Goal: Task Accomplishment & Management: Complete application form

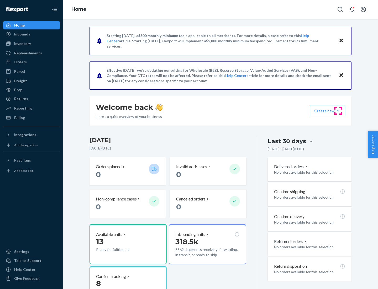
click at [338, 111] on button "Create new Create new inbound Create new order Create new product" at bounding box center [327, 111] width 35 height 11
click at [32, 34] on div "Inbounds" at bounding box center [32, 33] width 56 height 7
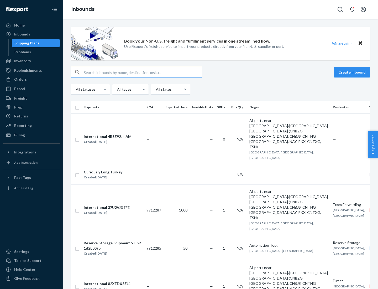
click at [353, 72] on button "Create inbound" at bounding box center [352, 72] width 36 height 11
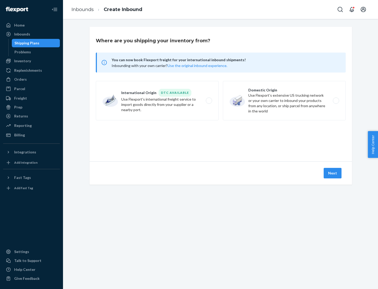
click at [285, 101] on label "Domestic Origin Use Flexport’s extensive US trucking network or your own carrie…" at bounding box center [284, 100] width 123 height 39
click at [336, 101] on input "Domestic Origin Use Flexport’s extensive US trucking network or your own carrie…" at bounding box center [337, 100] width 3 height 3
radio input "true"
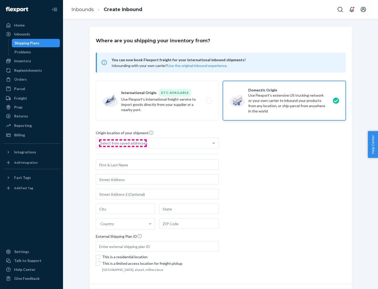
click at [123, 143] on div "Select from saved addresses" at bounding box center [123, 143] width 47 height 5
click at [101, 143] on input "Select from saved addresses" at bounding box center [100, 143] width 1 height 5
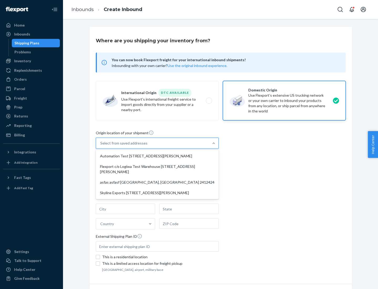
scroll to position [2, 0]
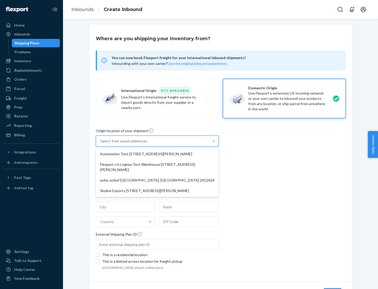
click at [157, 154] on div "Automation Test [STREET_ADDRESS][PERSON_NAME]" at bounding box center [157, 154] width 121 height 11
click at [101, 144] on input "option Automation Test [STREET_ADDRESS][PERSON_NAME] focused, 1 of 4. 4 results…" at bounding box center [100, 140] width 1 height 5
type input "Automation Test"
type input "9th Floor"
type input "[GEOGRAPHIC_DATA]"
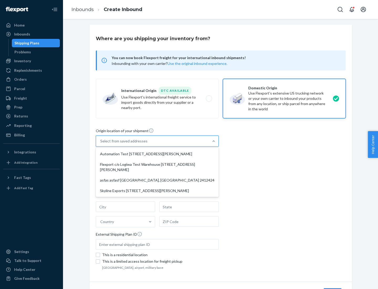
type input "CA"
type input "94104"
type input "[STREET_ADDRESS][PERSON_NAME]"
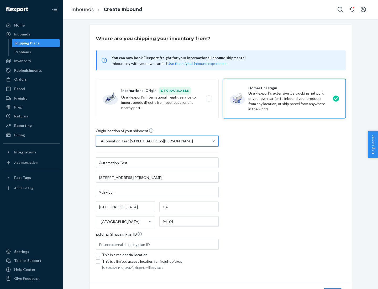
scroll to position [31, 0]
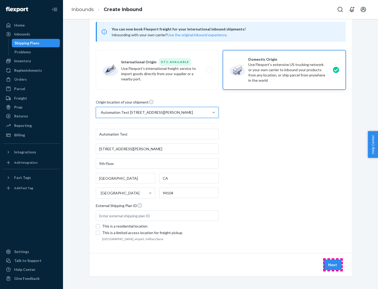
click at [333, 265] on button "Next" at bounding box center [333, 265] width 18 height 11
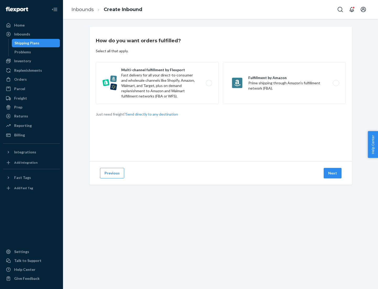
click at [157, 83] on label "Multi-channel fulfillment by Flexport Fast delivery for all your direct-to-cons…" at bounding box center [157, 83] width 123 height 42
click at [209, 83] on input "Multi-channel fulfillment by Flexport Fast delivery for all your direct-to-cons…" at bounding box center [210, 82] width 3 height 3
radio input "true"
click at [333, 173] on button "Next" at bounding box center [333, 173] width 18 height 11
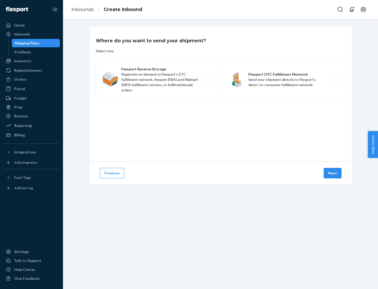
click at [285, 80] on label "Flexport DTC Fulfillment Network Send your shipment directly to Flexport's dire…" at bounding box center [284, 79] width 123 height 39
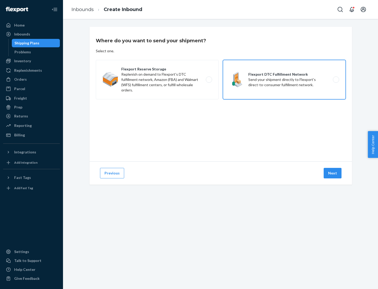
click at [336, 80] on input "Flexport DTC Fulfillment Network Send your shipment directly to Flexport's dire…" at bounding box center [337, 79] width 3 height 3
radio input "true"
click at [333, 173] on button "Next" at bounding box center [333, 173] width 18 height 11
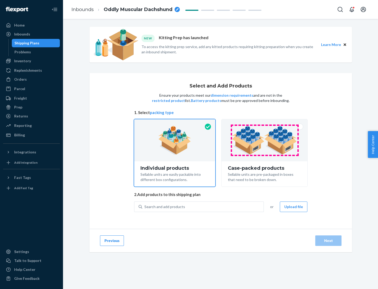
click at [265, 140] on img at bounding box center [264, 140] width 65 height 29
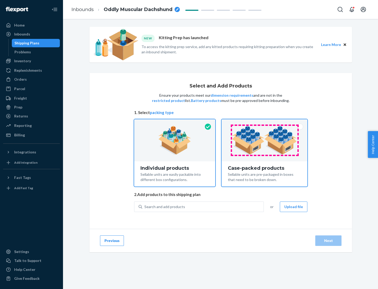
click at [265, 123] on input "Case-packed products Sellable units are pre-packaged in boxes that need to be b…" at bounding box center [264, 120] width 3 height 3
radio input "true"
radio input "false"
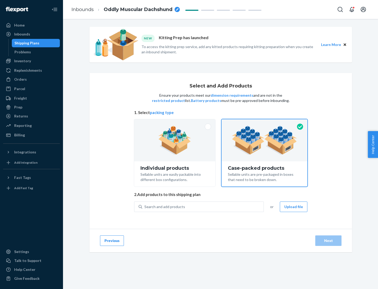
click at [203, 207] on div "Search and add products" at bounding box center [202, 206] width 121 height 9
click at [145, 207] on input "Search and add products" at bounding box center [145, 206] width 1 height 5
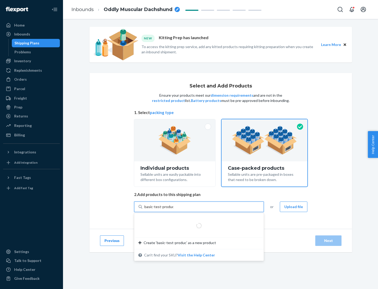
type input "basic-test-product-1"
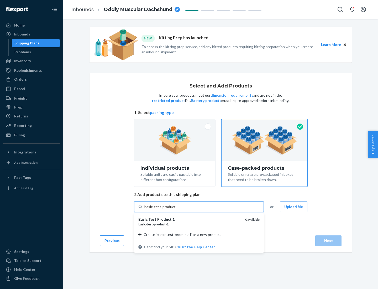
click at [190, 224] on div "basic - test - product - 1" at bounding box center [189, 224] width 103 height 4
click at [178, 209] on input "basic-test-product-1" at bounding box center [162, 206] width 34 height 5
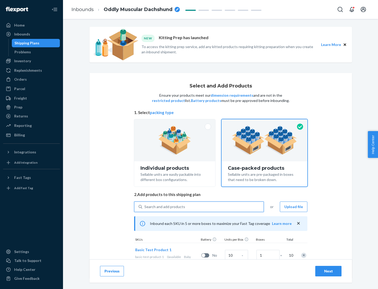
scroll to position [19, 0]
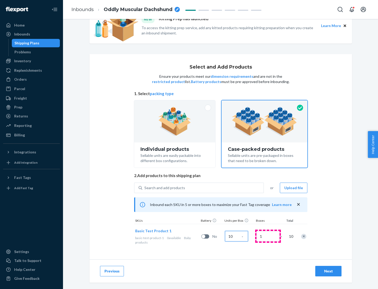
type input "10"
type input "7"
click at [329, 271] on div "Next" at bounding box center [328, 271] width 17 height 5
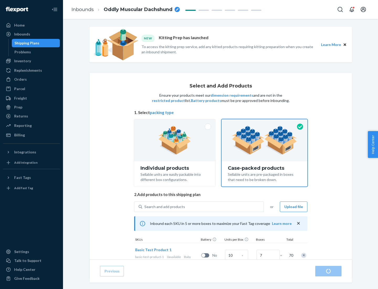
radio input "true"
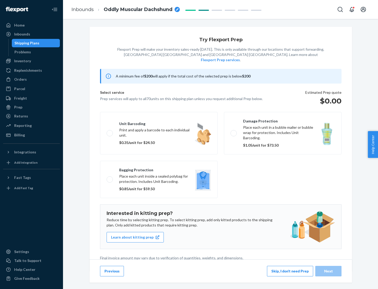
scroll to position [1, 0]
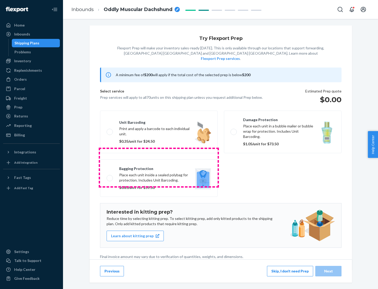
click at [159, 167] on label "Bagging protection Place each unit inside a sealed polybag for protection. Incl…" at bounding box center [159, 178] width 118 height 37
click at [110, 176] on input "Bagging protection Place each unit inside a sealed polybag for protection. Incl…" at bounding box center [108, 177] width 3 height 3
checkbox input "true"
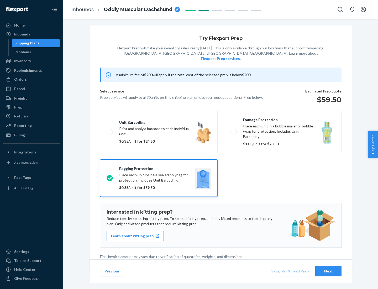
click at [329, 271] on div "Next" at bounding box center [328, 271] width 17 height 5
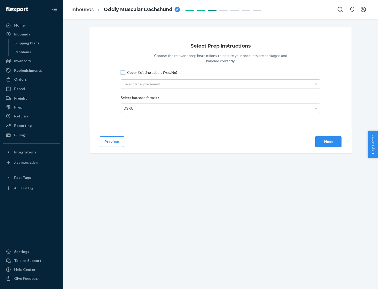
click at [123, 72] on input "Cover Existing Labels (Yes/No)" at bounding box center [123, 72] width 4 height 4
checkbox input "true"
click at [221, 84] on div "Select label placement" at bounding box center [220, 84] width 199 height 9
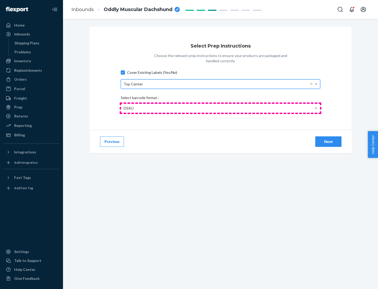
click at [221, 108] on div "DSKU" at bounding box center [220, 108] width 199 height 9
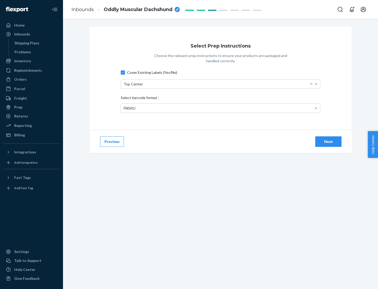
click at [329, 141] on div "Next" at bounding box center [328, 141] width 17 height 5
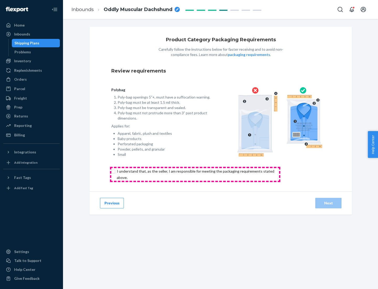
click at [195, 174] on input "checkbox" at bounding box center [198, 174] width 175 height 13
checkbox input "true"
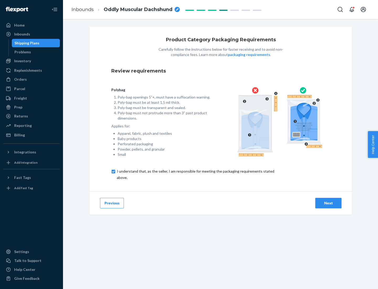
click at [329, 203] on div "Next" at bounding box center [328, 203] width 17 height 5
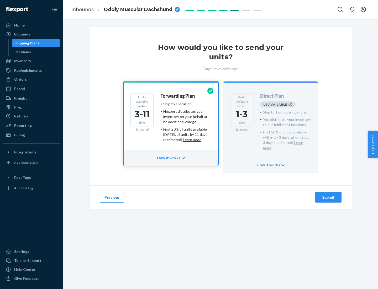
click at [178, 96] on h4 "Forwarding Plan" at bounding box center [178, 96] width 34 height 5
click at [329, 195] on div "Submit" at bounding box center [328, 197] width 17 height 5
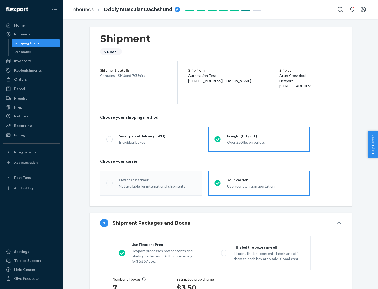
radio input "true"
radio input "false"
radio input "true"
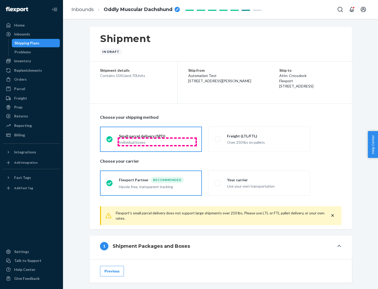
click at [157, 142] on div "Individual boxes" at bounding box center [157, 142] width 77 height 5
click at [110, 141] on input "Small parcel delivery (SPD) Individual boxes" at bounding box center [107, 138] width 3 height 3
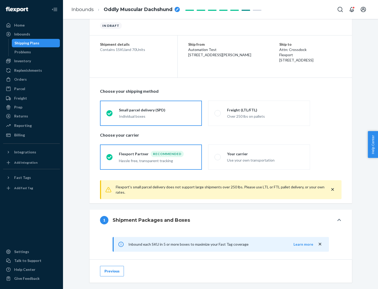
click at [266, 154] on div "Your carrier" at bounding box center [265, 153] width 77 height 5
click at [218, 155] on input "Your carrier Use your own transportation" at bounding box center [216, 156] width 3 height 3
radio input "true"
radio input "false"
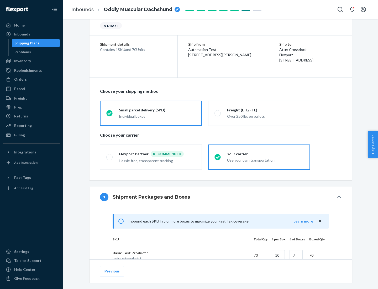
scroll to position [127, 0]
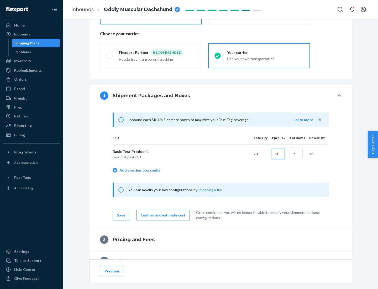
type input "10"
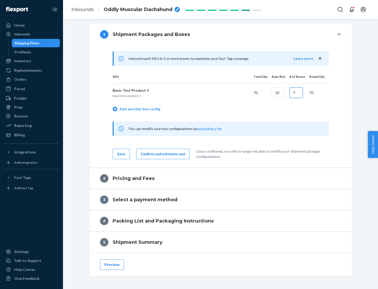
type input "7"
click at [162, 154] on div "Confirm and estimate cost" at bounding box center [163, 153] width 45 height 5
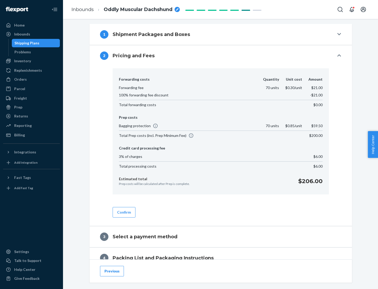
scroll to position [214, 0]
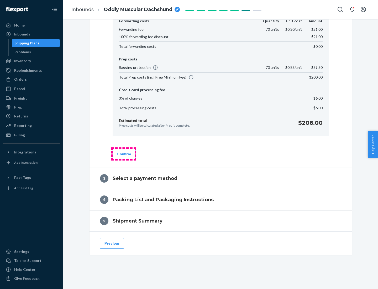
click at [124, 154] on button "Confirm" at bounding box center [124, 154] width 23 height 11
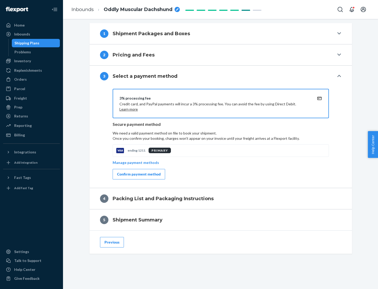
scroll to position [189, 0]
click at [138, 174] on div "Confirm payment method" at bounding box center [139, 174] width 44 height 5
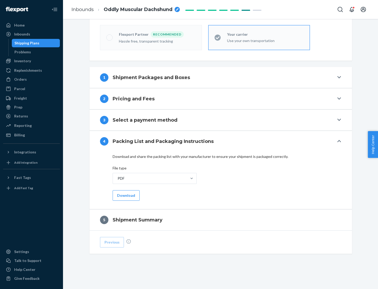
scroll to position [146, 0]
click at [126, 195] on button "Download" at bounding box center [126, 195] width 27 height 11
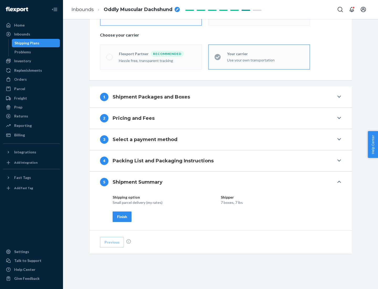
scroll to position [126, 0]
